Goal: Task Accomplishment & Management: Complete application form

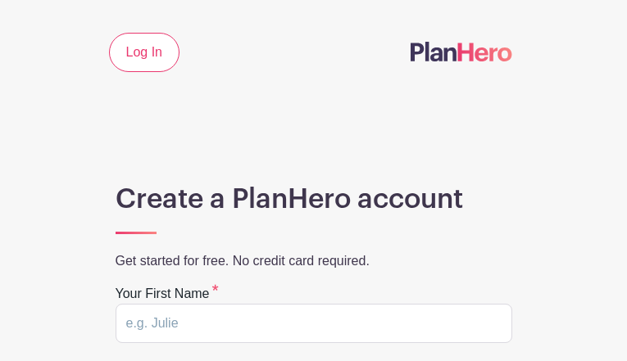
type input "jjfCftEfLfDn"
type input "aSvwcGZCCD"
type input "[EMAIL_ADDRESS][DOMAIN_NAME]"
